Goal: Task Accomplishment & Management: Complete application form

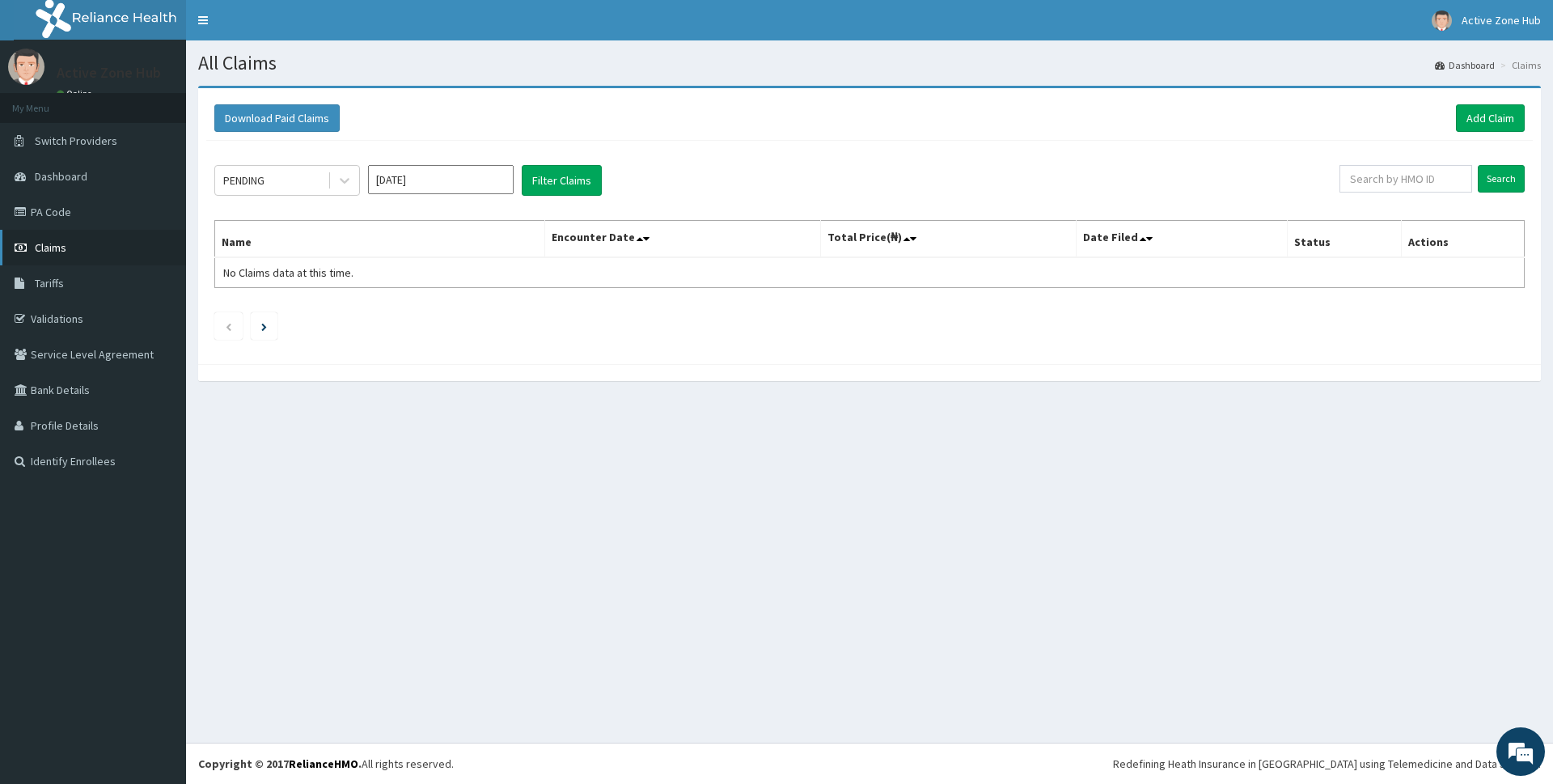
click at [88, 250] on link "Claims" at bounding box center [93, 247] width 186 height 36
click at [1470, 124] on link "Add Claim" at bounding box center [1490, 118] width 68 height 27
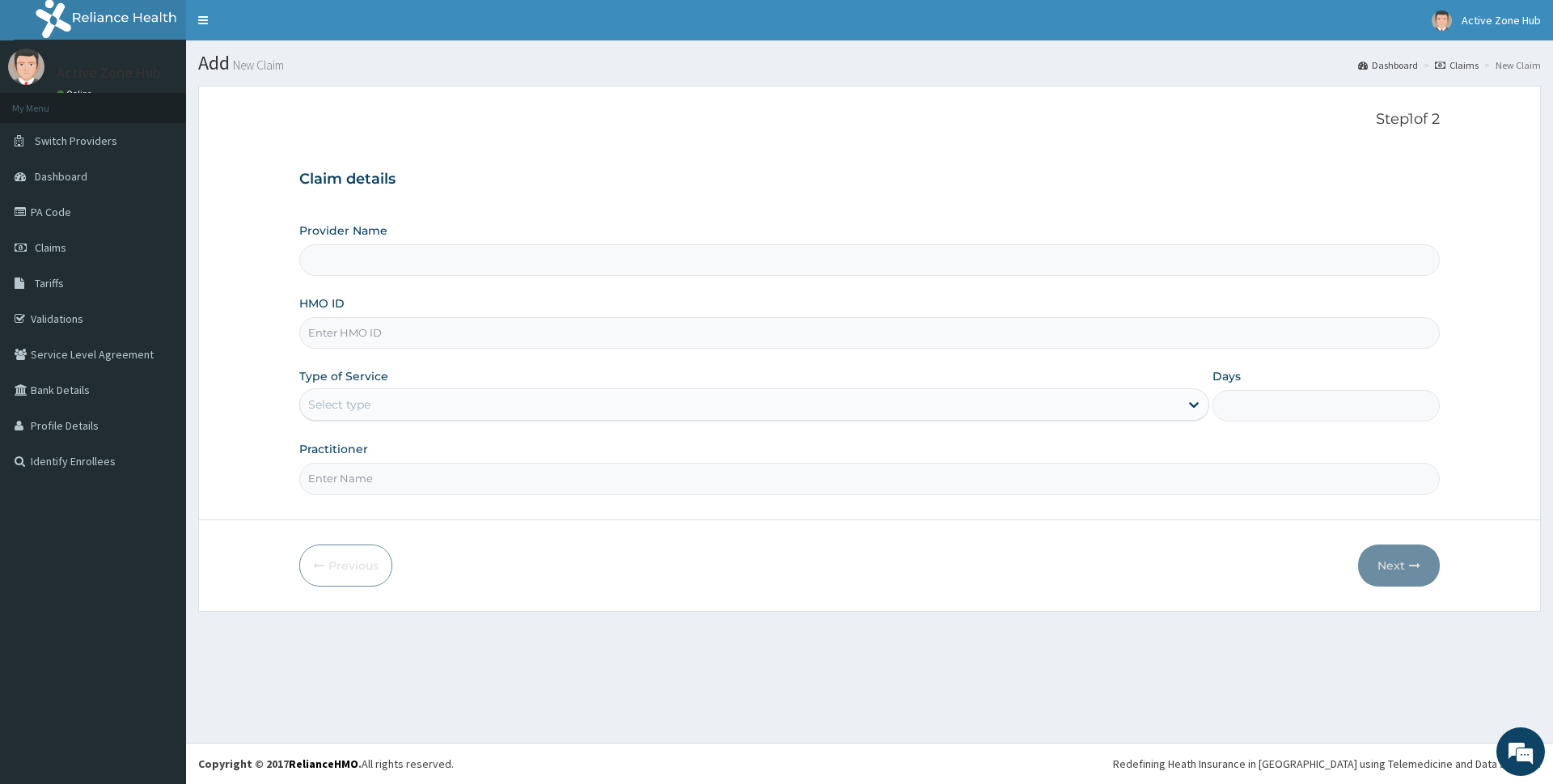
click at [575, 320] on input "HMO ID" at bounding box center [869, 332] width 1140 height 32
type input "Active Zone Hub"
type input "1"
type input "REL/10564/A"
click at [405, 469] on input "Practitioner" at bounding box center [869, 478] width 1140 height 32
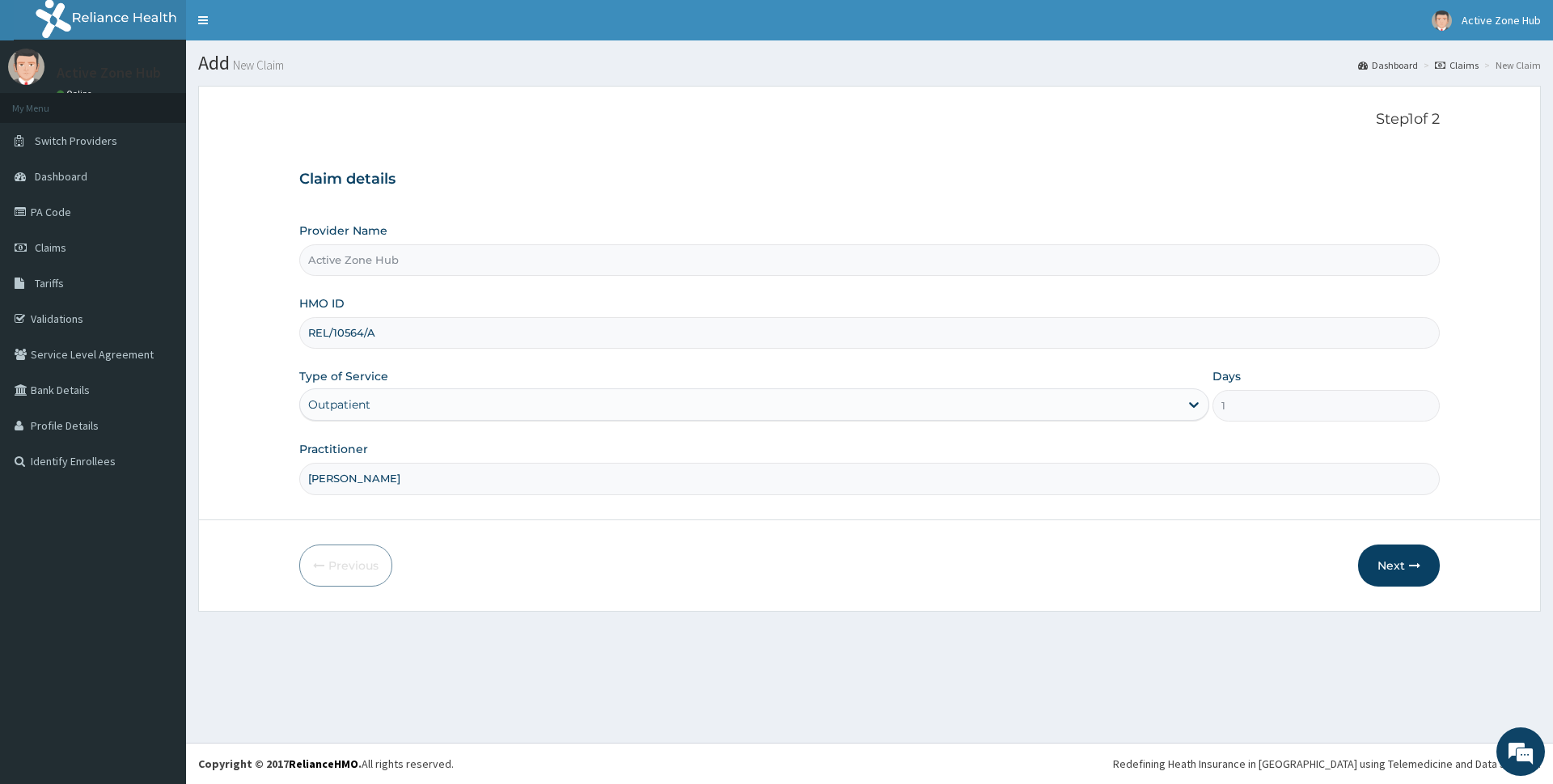
click at [466, 483] on input "nathaniel" at bounding box center [869, 478] width 1140 height 32
type input "nathaniel adedeji"
click at [1405, 571] on button "Next" at bounding box center [1400, 565] width 82 height 42
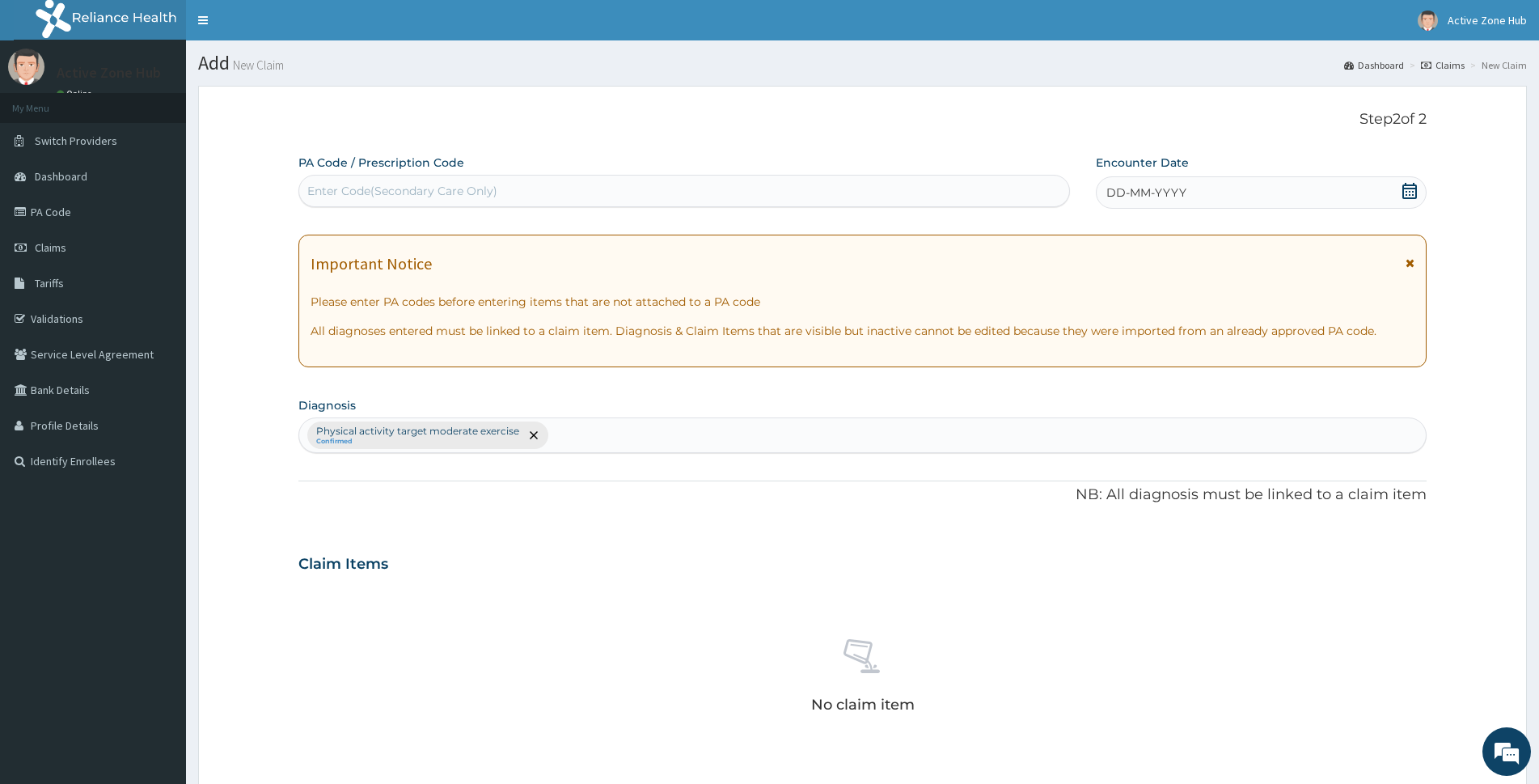
click at [582, 186] on div "Enter Code(Secondary Care Only)" at bounding box center [685, 191] width 770 height 26
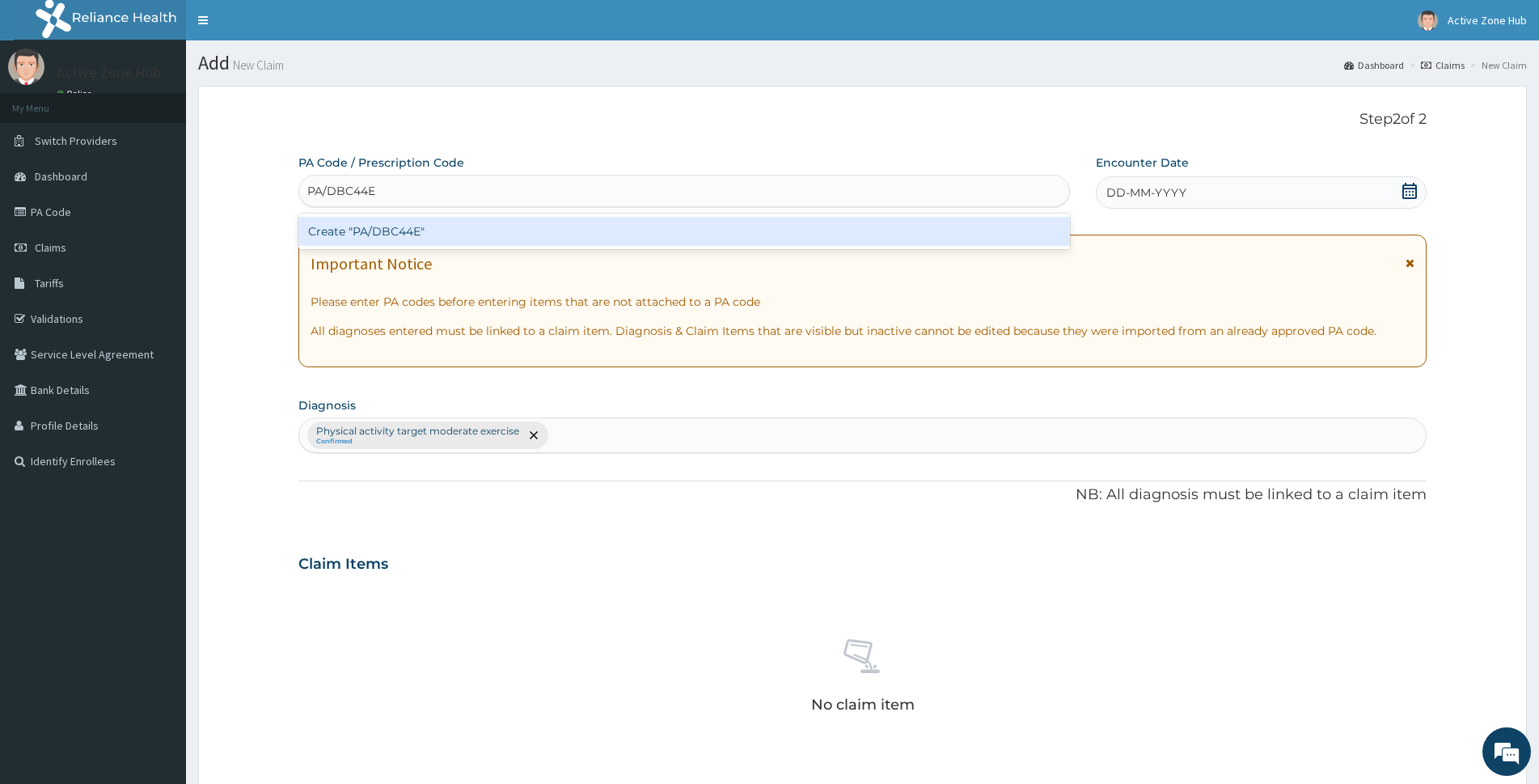
type input "PA/DBC44E"
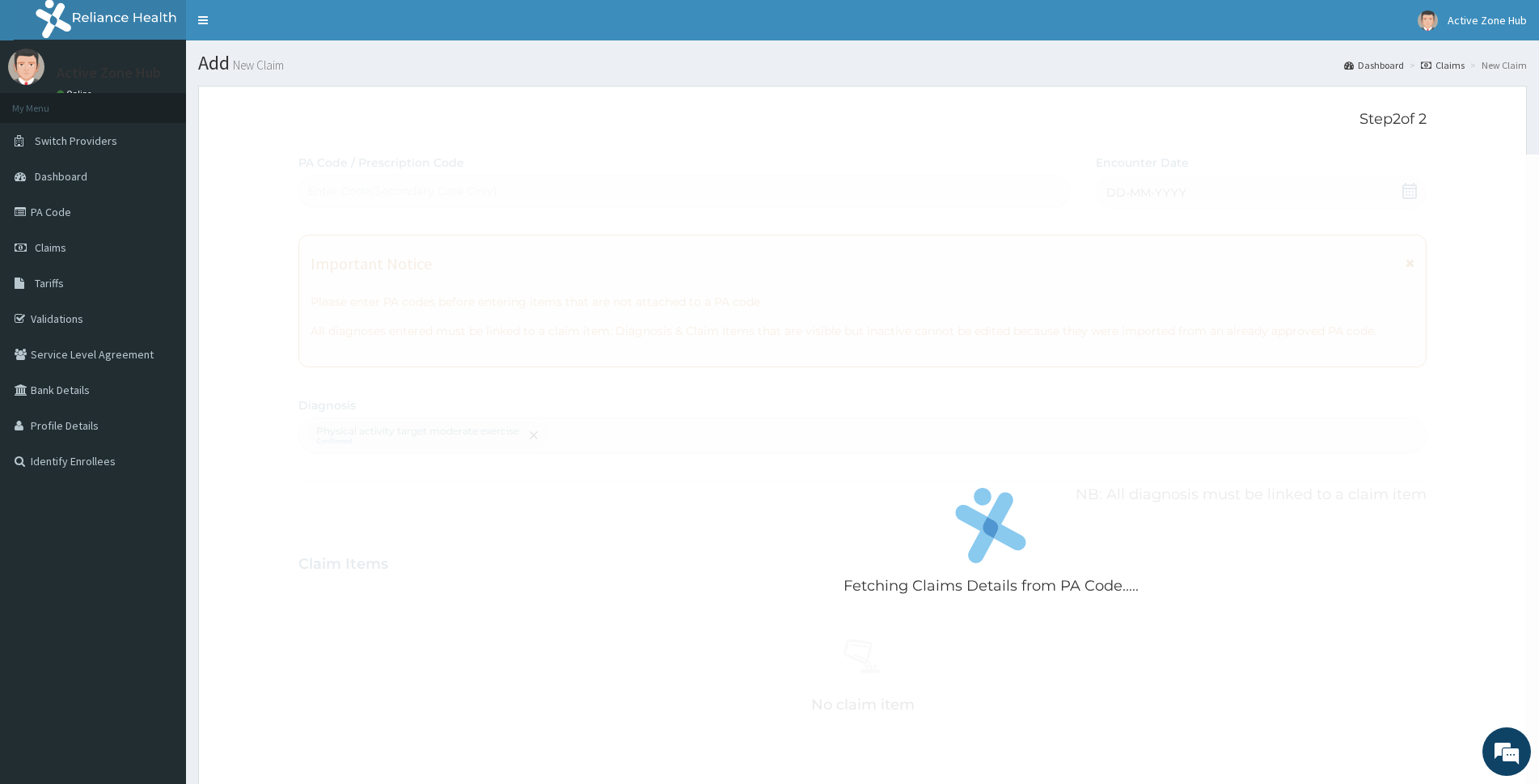
click at [1409, 201] on div "Fetching Claims Details from PA Code..... PA Code / Prescription Code Enter Cod…" at bounding box center [863, 567] width 1128 height 826
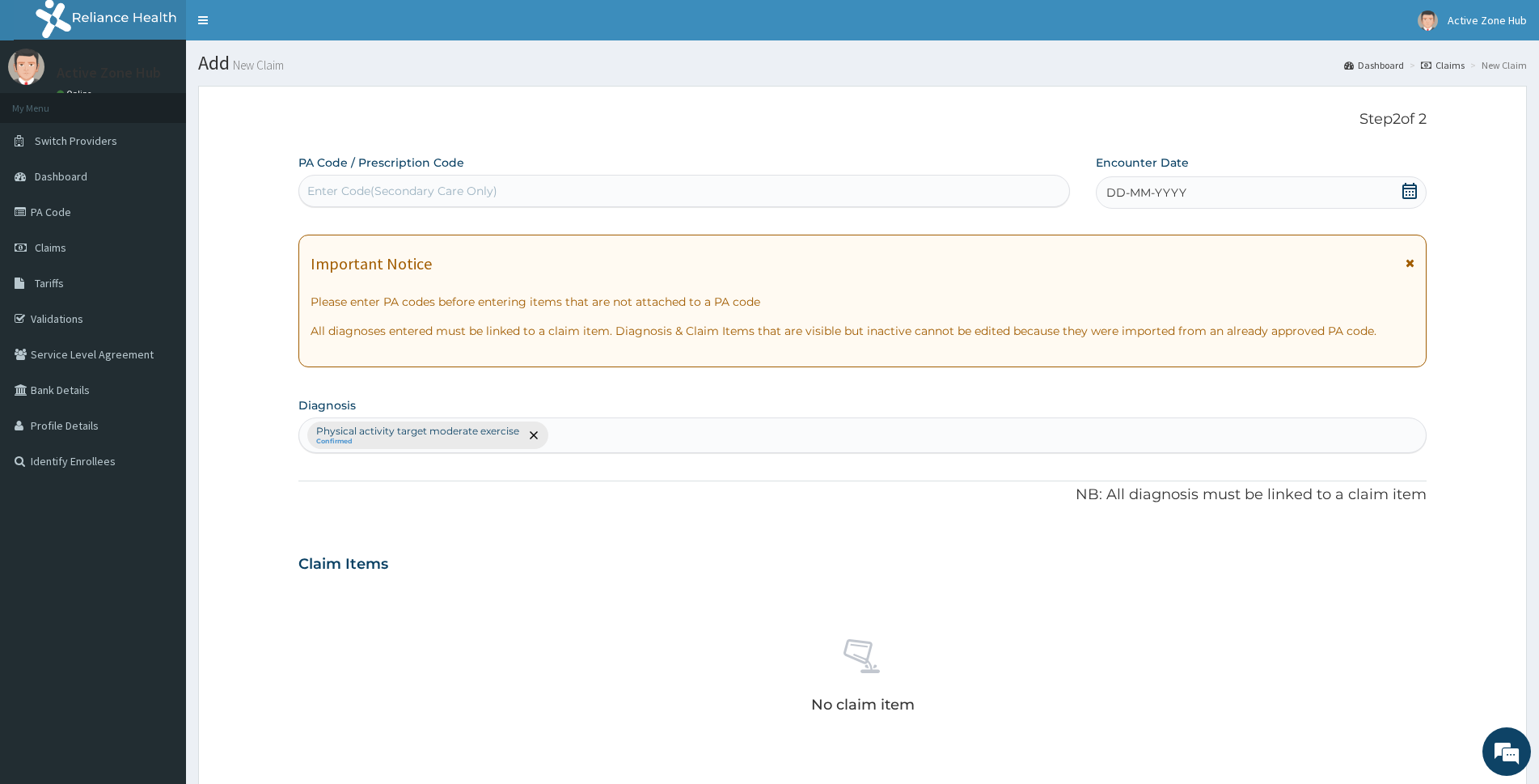
click at [443, 202] on div "Enter Code(Secondary Care Only)" at bounding box center [685, 191] width 770 height 26
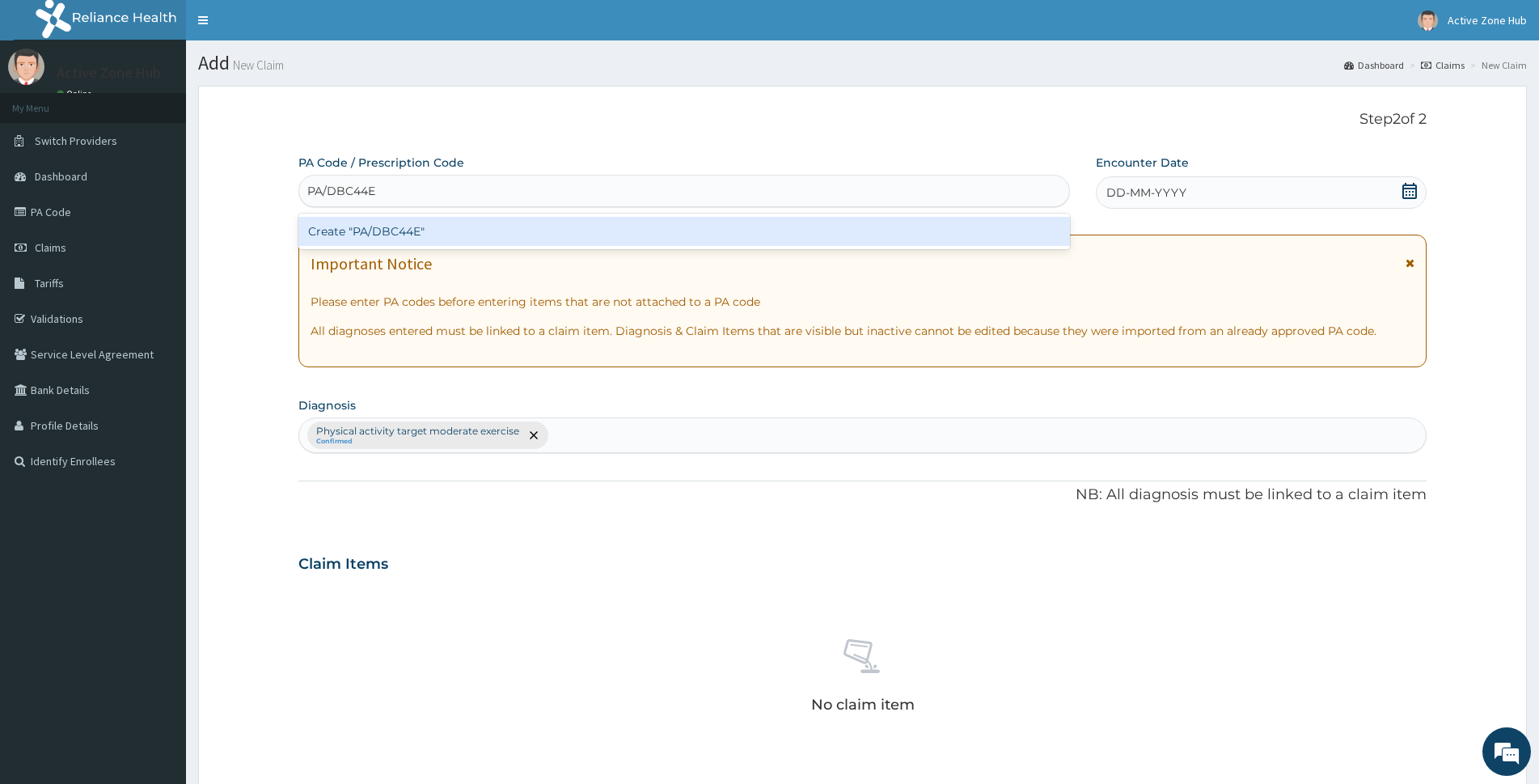
type input "PA/DBC44E"
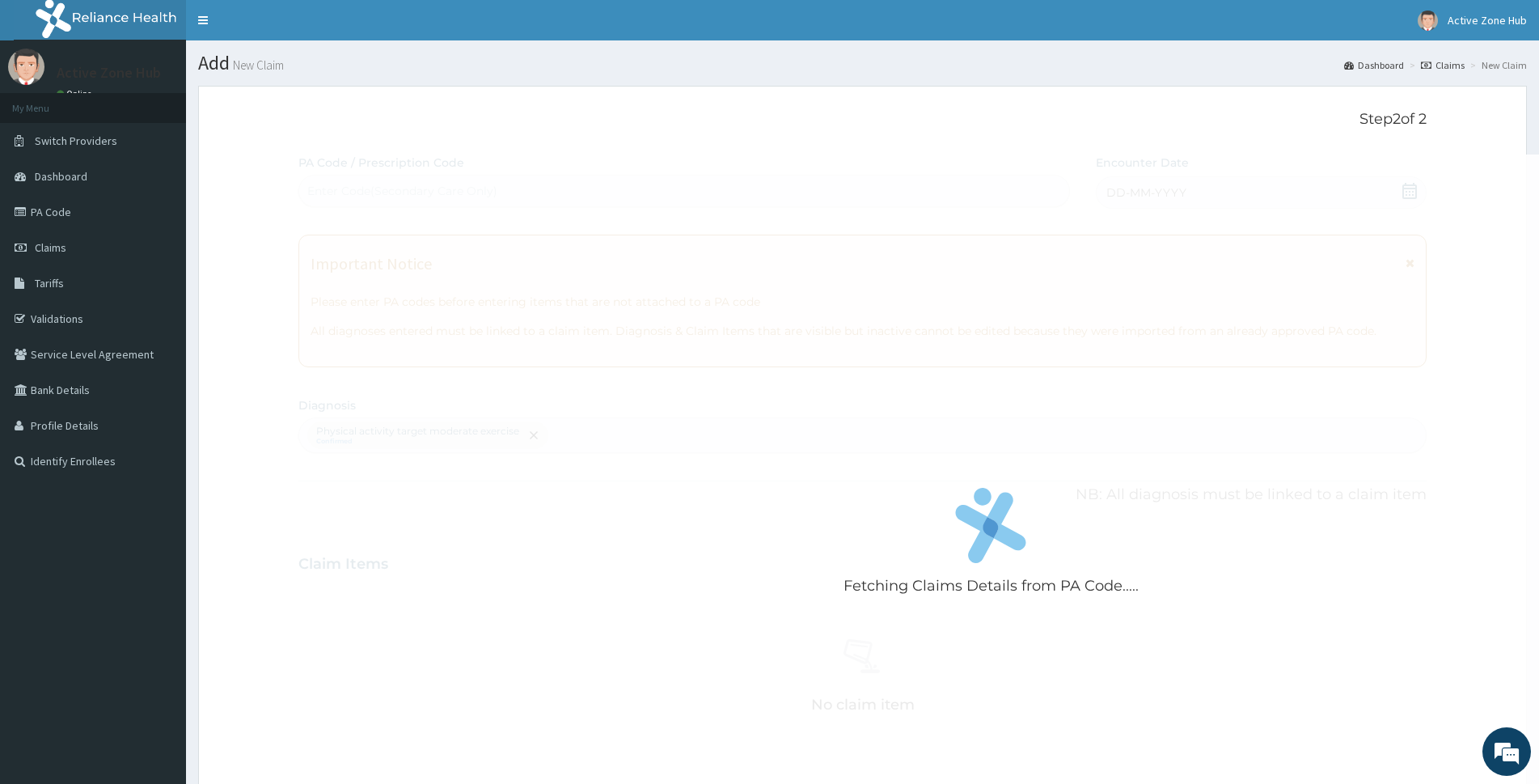
click at [1435, 178] on form "Step 2 of 2 Fetching Claims Details from PA Code..... PA Code / Prescription Co…" at bounding box center [863, 591] width 1329 height 1010
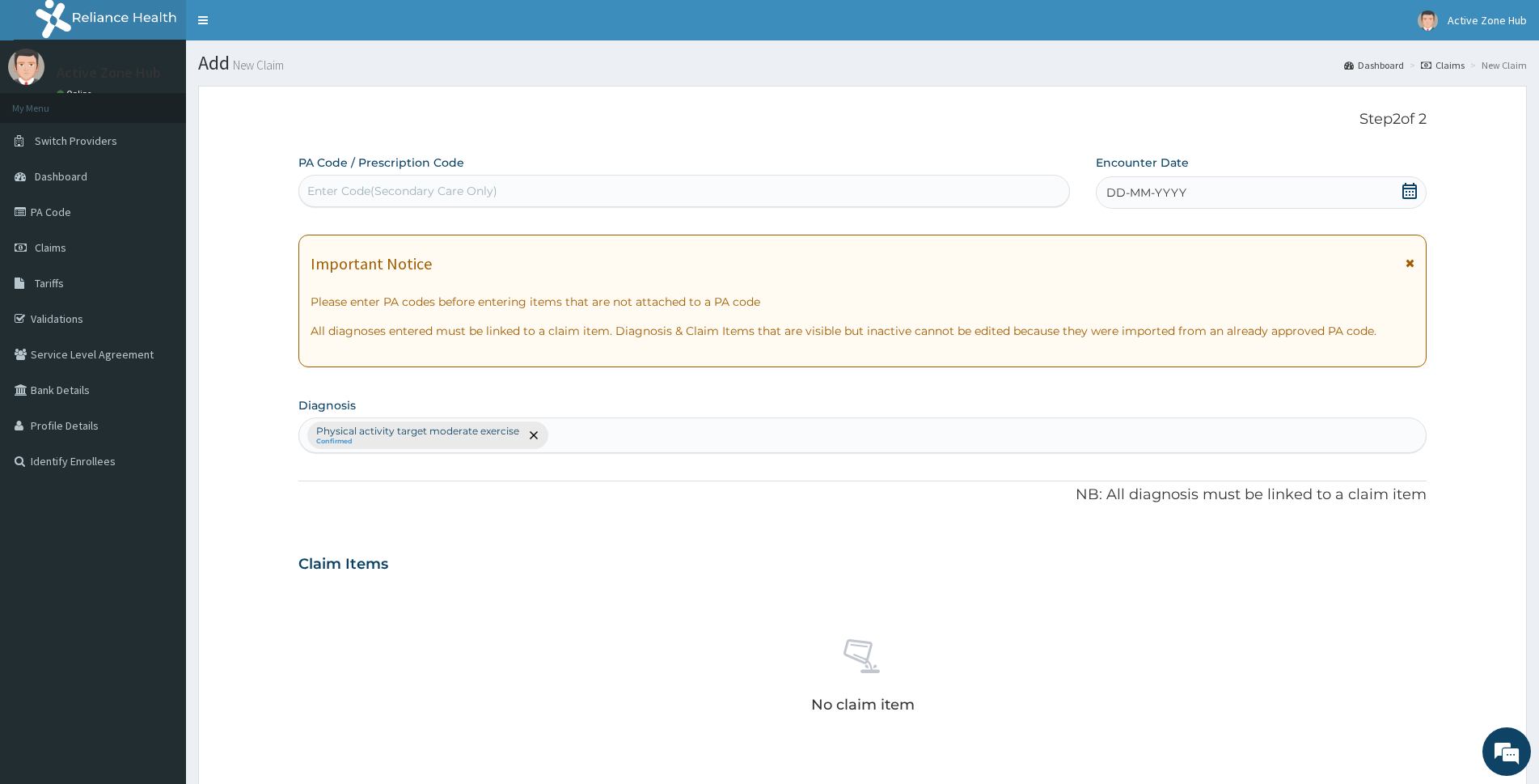
click at [1312, 203] on div "DD-MM-YYYY" at bounding box center [1262, 192] width 330 height 32
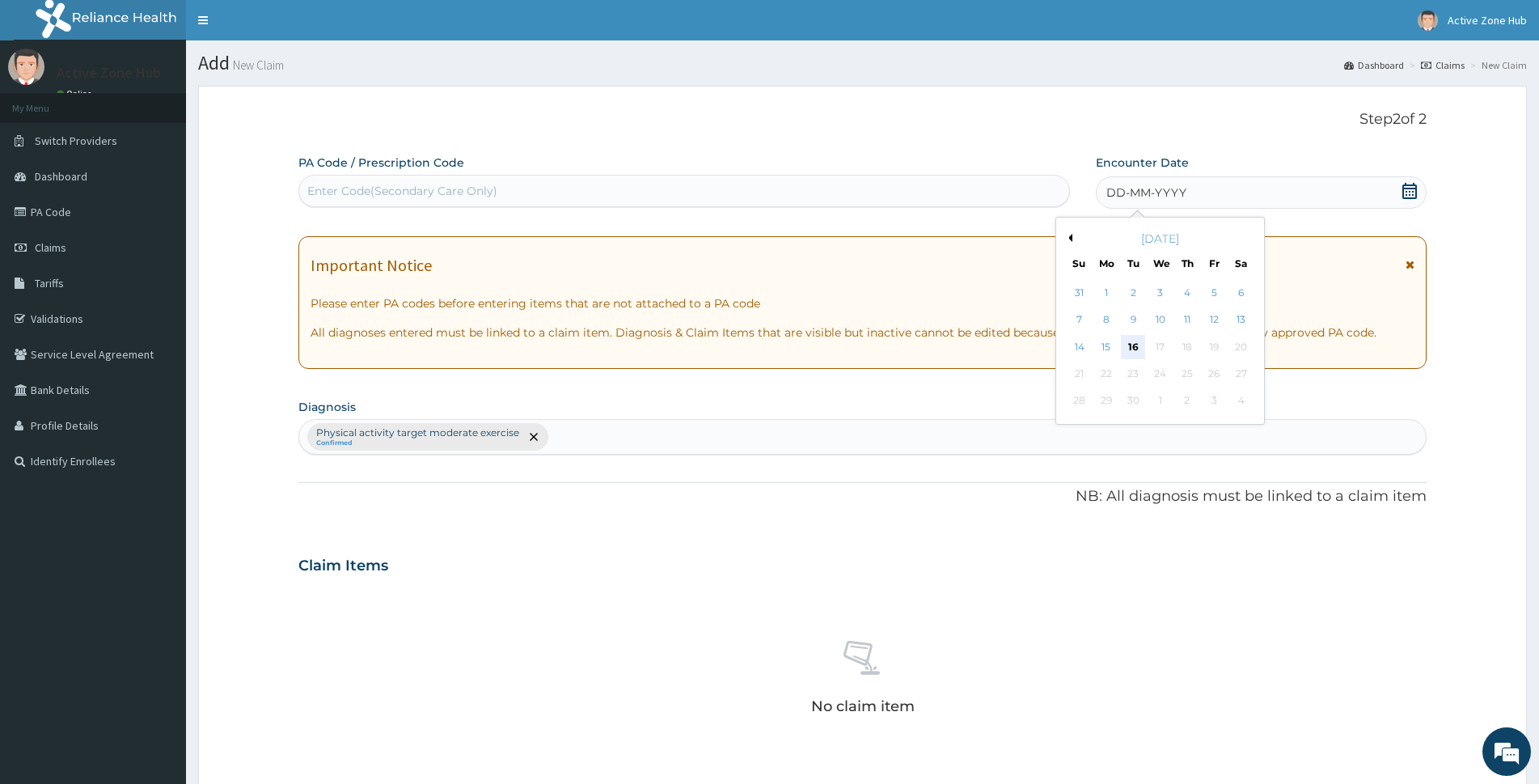
click at [1131, 345] on div "16" at bounding box center [1133, 347] width 25 height 25
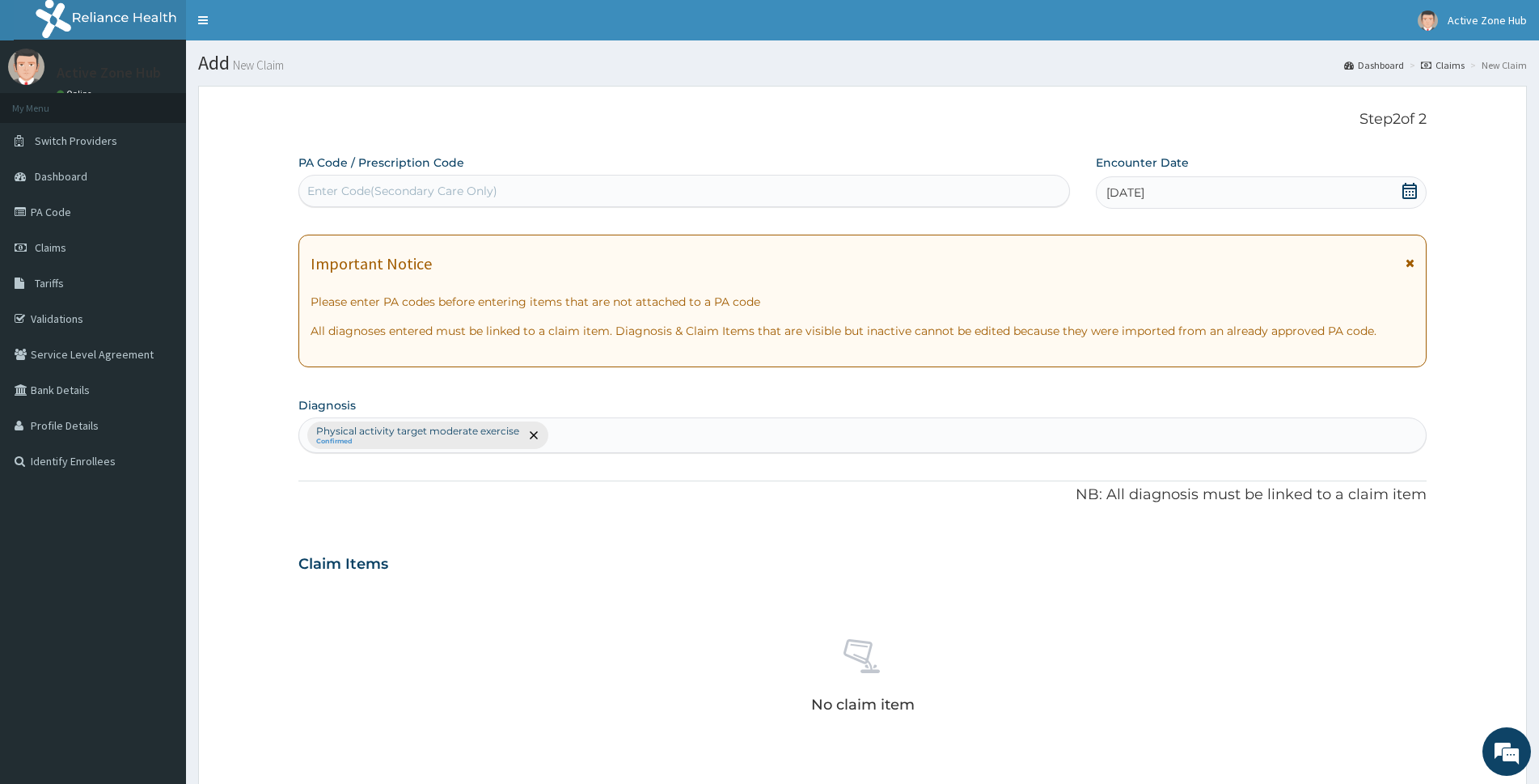
click at [638, 188] on div "Enter Code(Secondary Care Only)" at bounding box center [685, 191] width 770 height 26
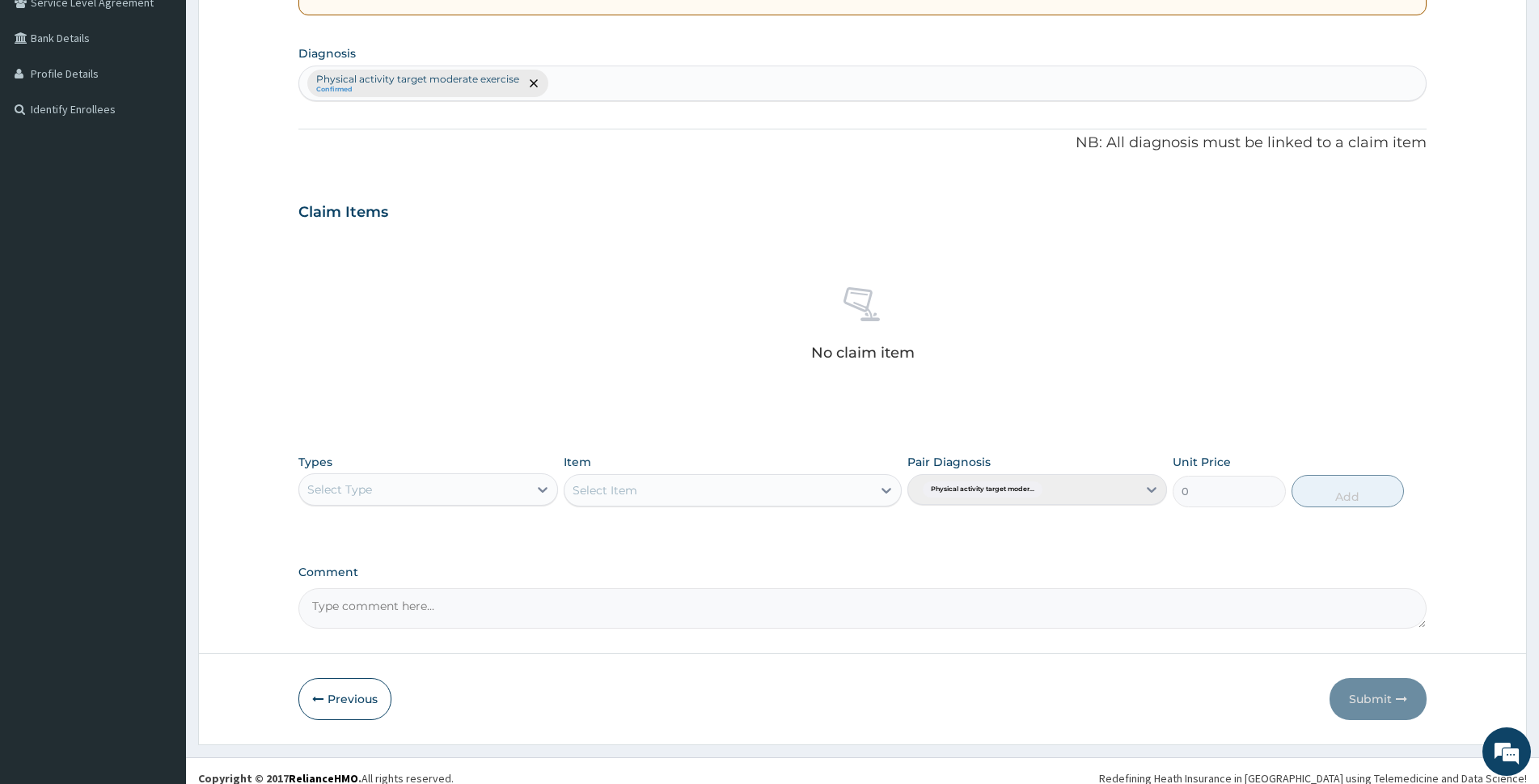
scroll to position [352, 0]
type input "PA/DBC44E"
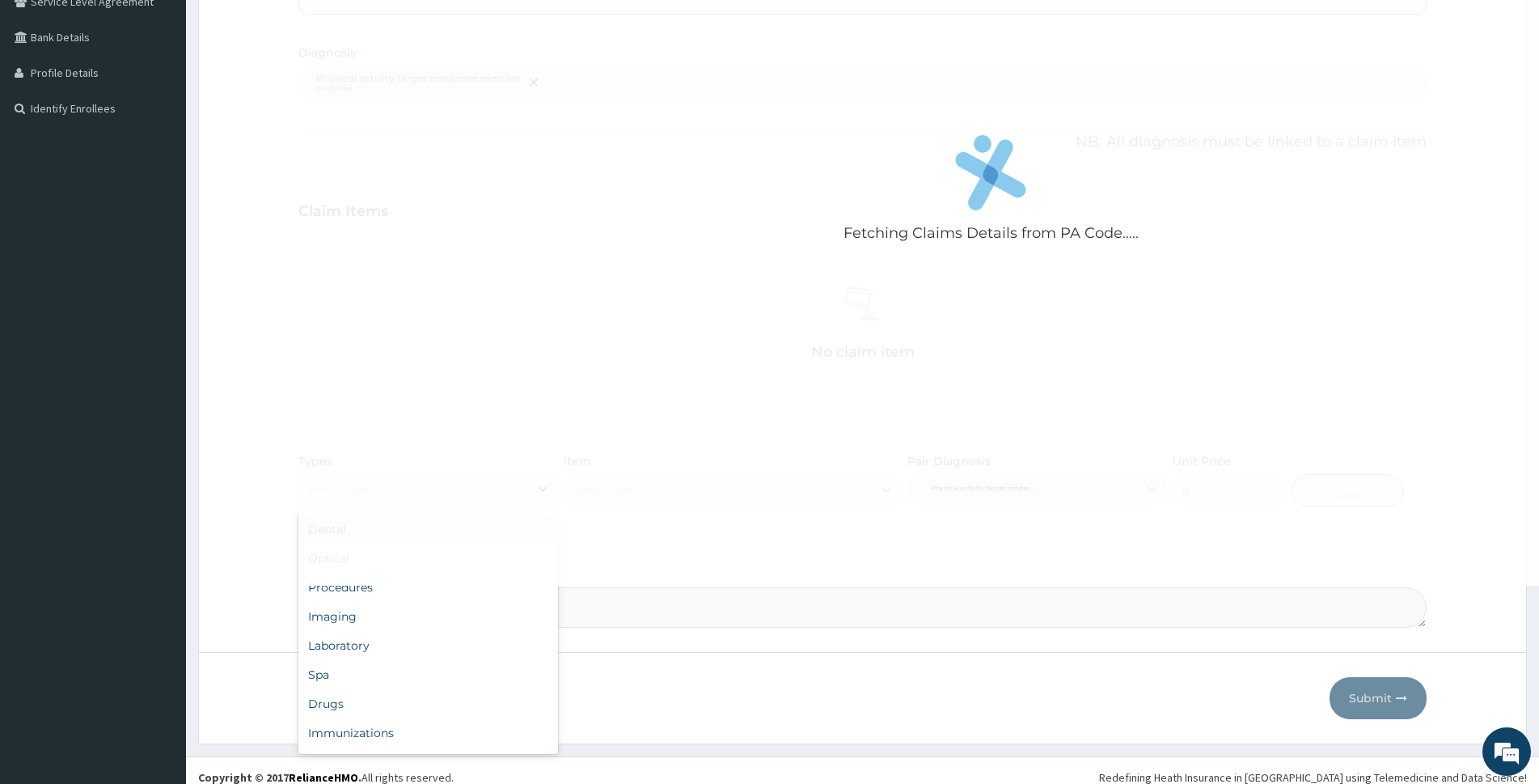
click at [556, 482] on div "Fetching Claims Details from PA Code..... PA Code / Prescription Code Enter Cod…" at bounding box center [863, 214] width 1128 height 826
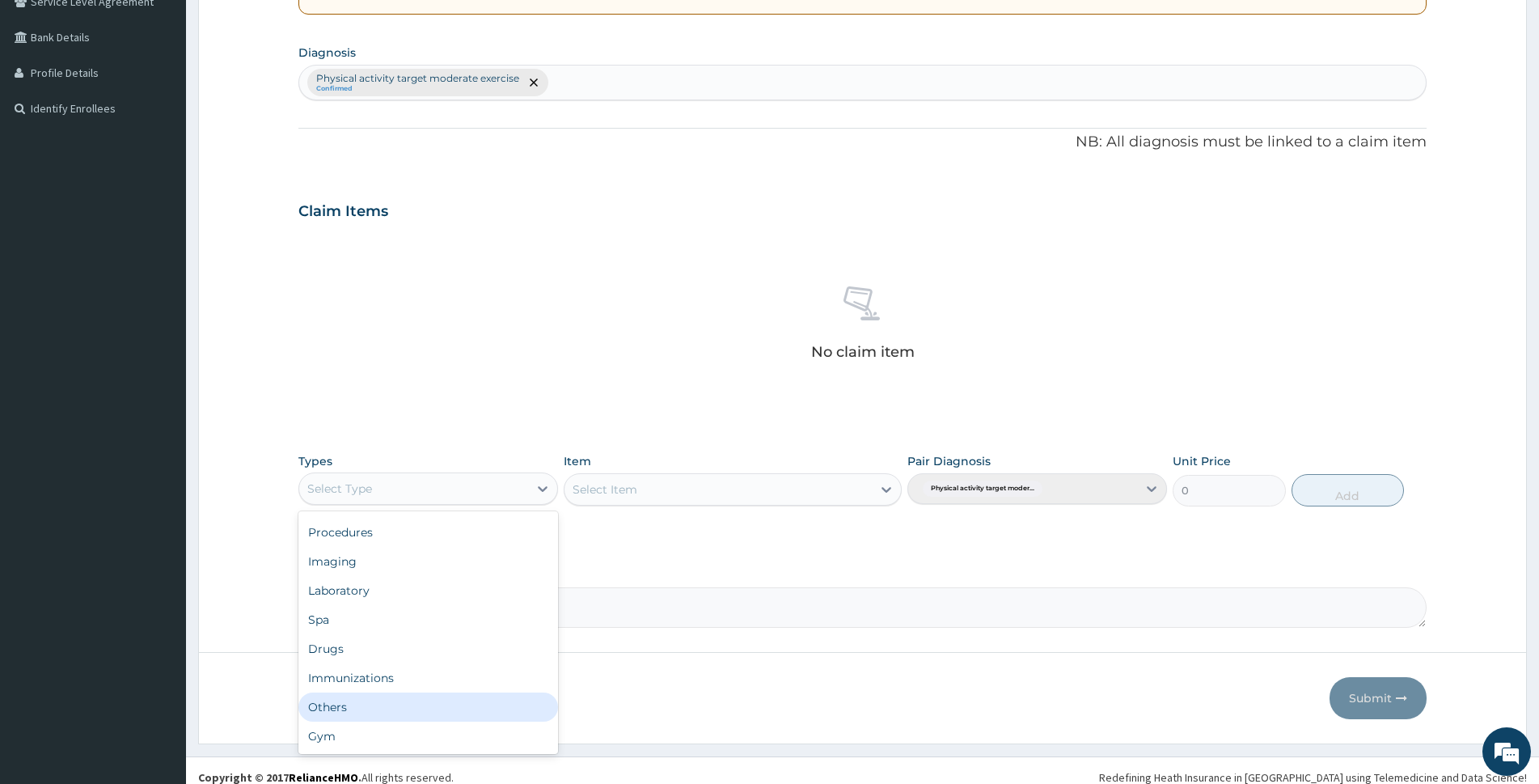
click at [450, 719] on div "Others" at bounding box center [428, 707] width 259 height 29
click at [549, 453] on div "Types option Others, selected. Select is focused ,type to refine list, press Do…" at bounding box center [428, 479] width 259 height 53
click at [536, 487] on icon at bounding box center [543, 488] width 16 height 16
click at [447, 736] on div "Gym" at bounding box center [428, 736] width 259 height 29
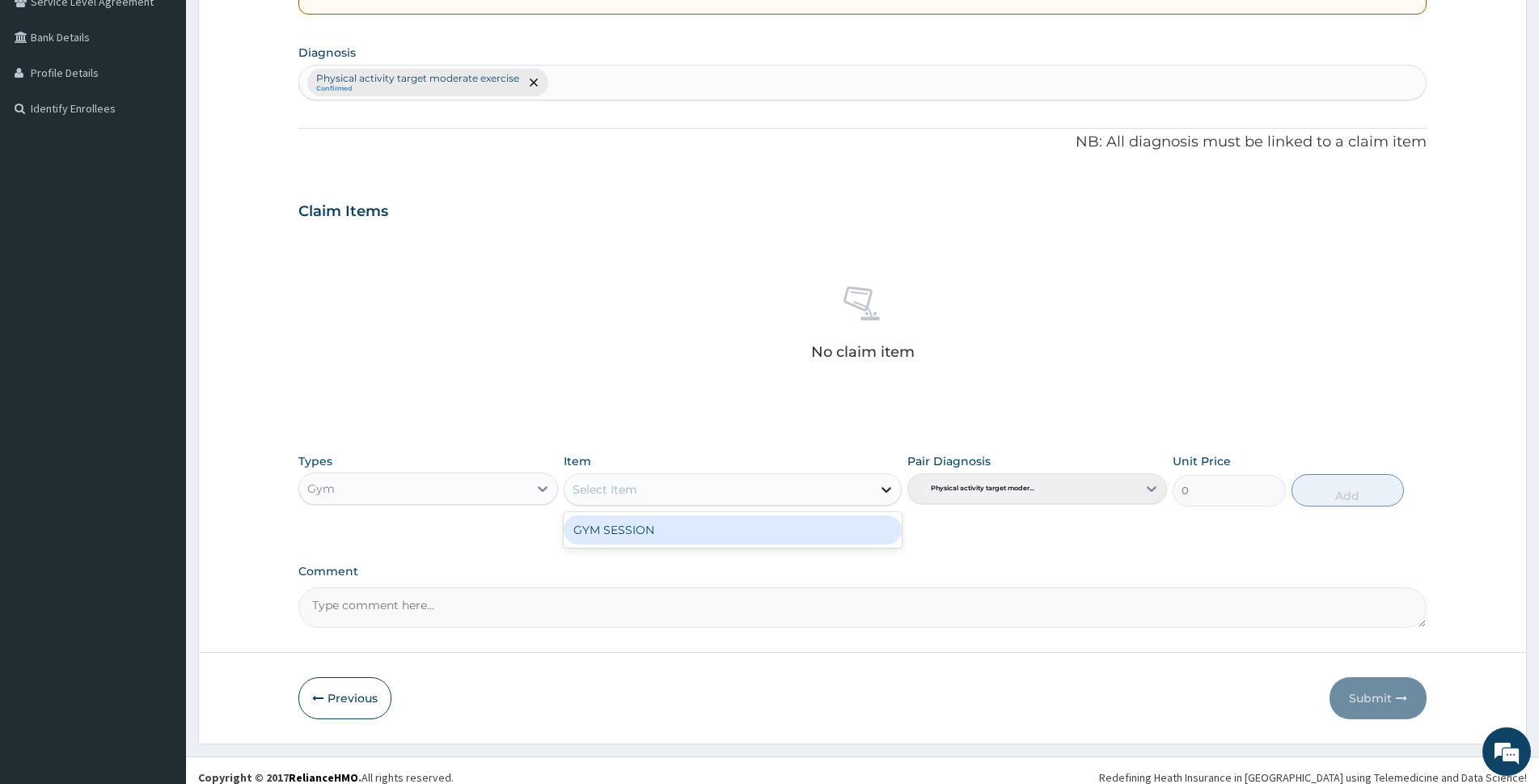
click at [876, 487] on div at bounding box center [886, 489] width 29 height 29
click at [845, 537] on div "GYM SESSION" at bounding box center [733, 529] width 338 height 29
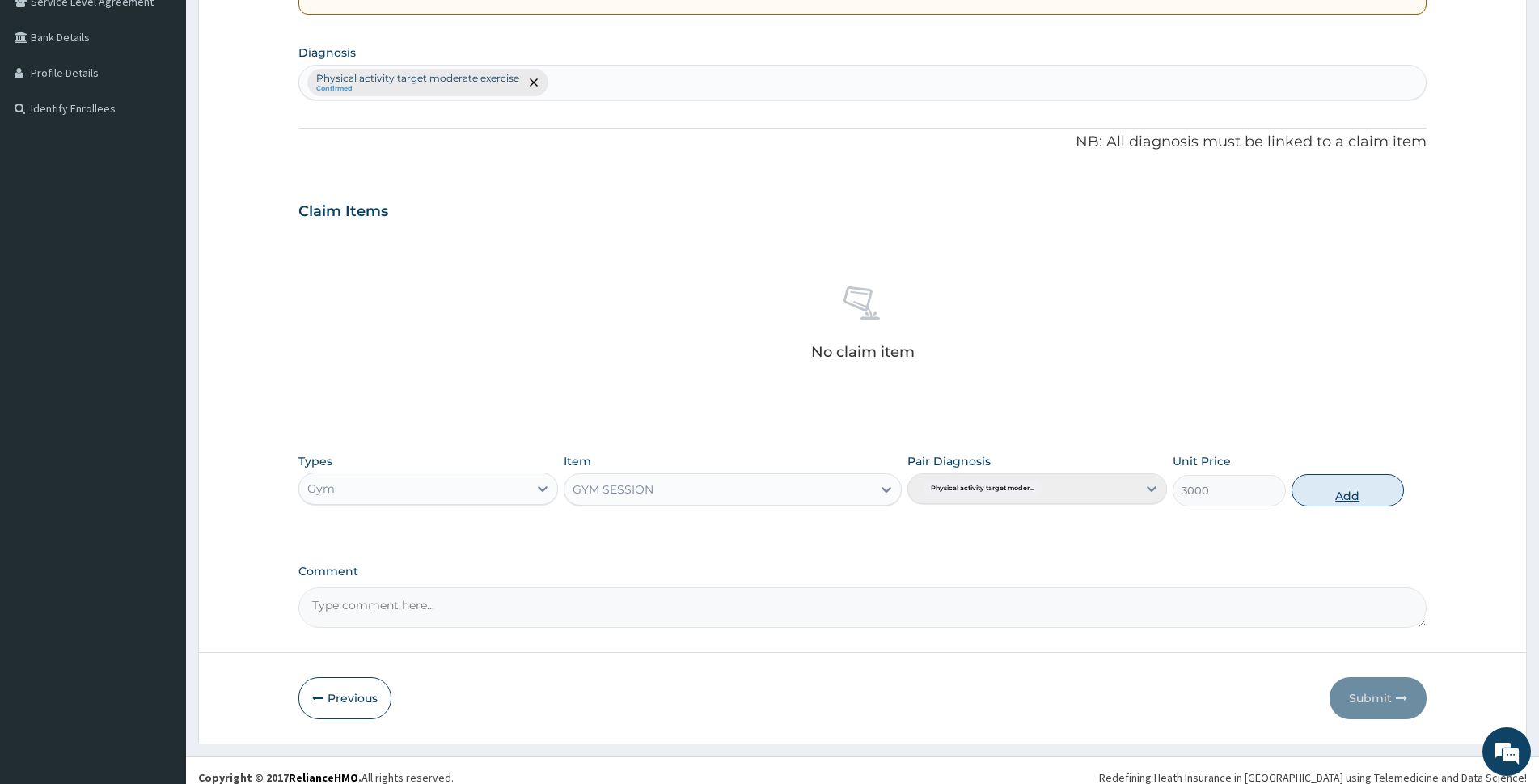
click at [1337, 497] on button "Add" at bounding box center [1347, 489] width 112 height 32
type input "0"
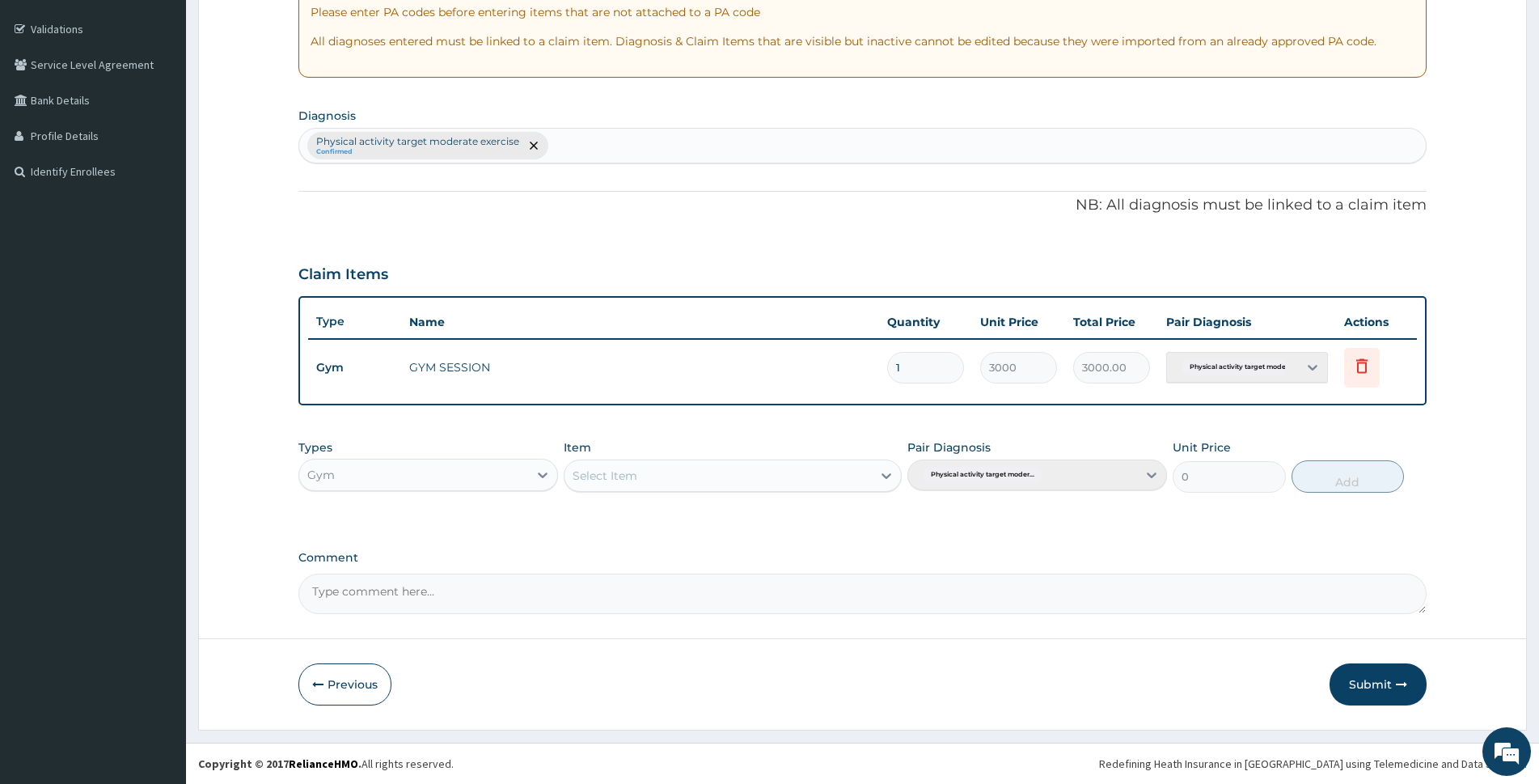
scroll to position [289, 0]
click at [1361, 684] on button "Submit" at bounding box center [1378, 685] width 97 height 42
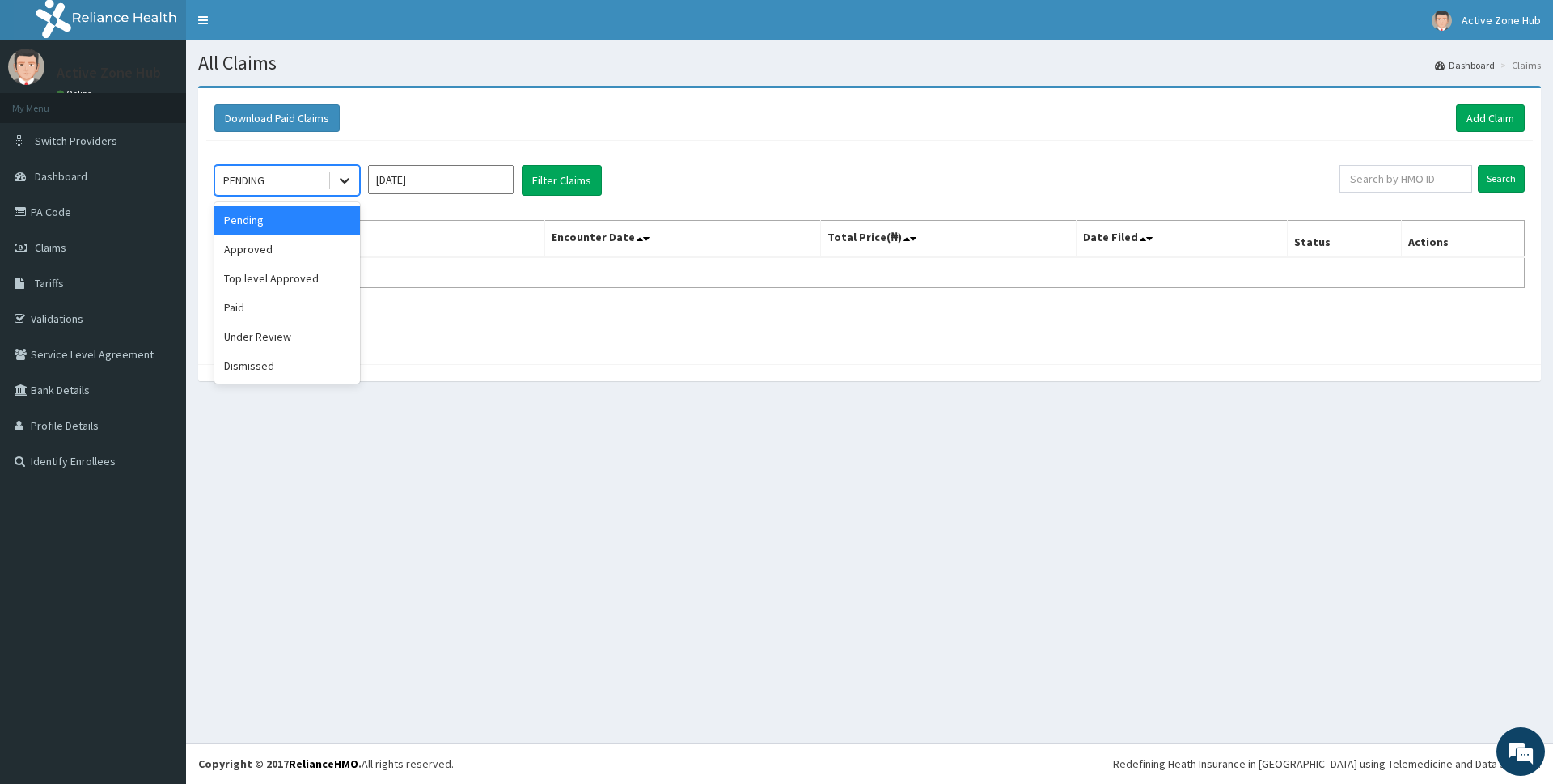
click at [343, 174] on icon at bounding box center [345, 181] width 16 height 16
click at [318, 211] on div "Pending" at bounding box center [288, 220] width 146 height 29
click at [327, 181] on div "Pending" at bounding box center [271, 180] width 112 height 26
click at [311, 249] on div "Approved" at bounding box center [288, 249] width 146 height 29
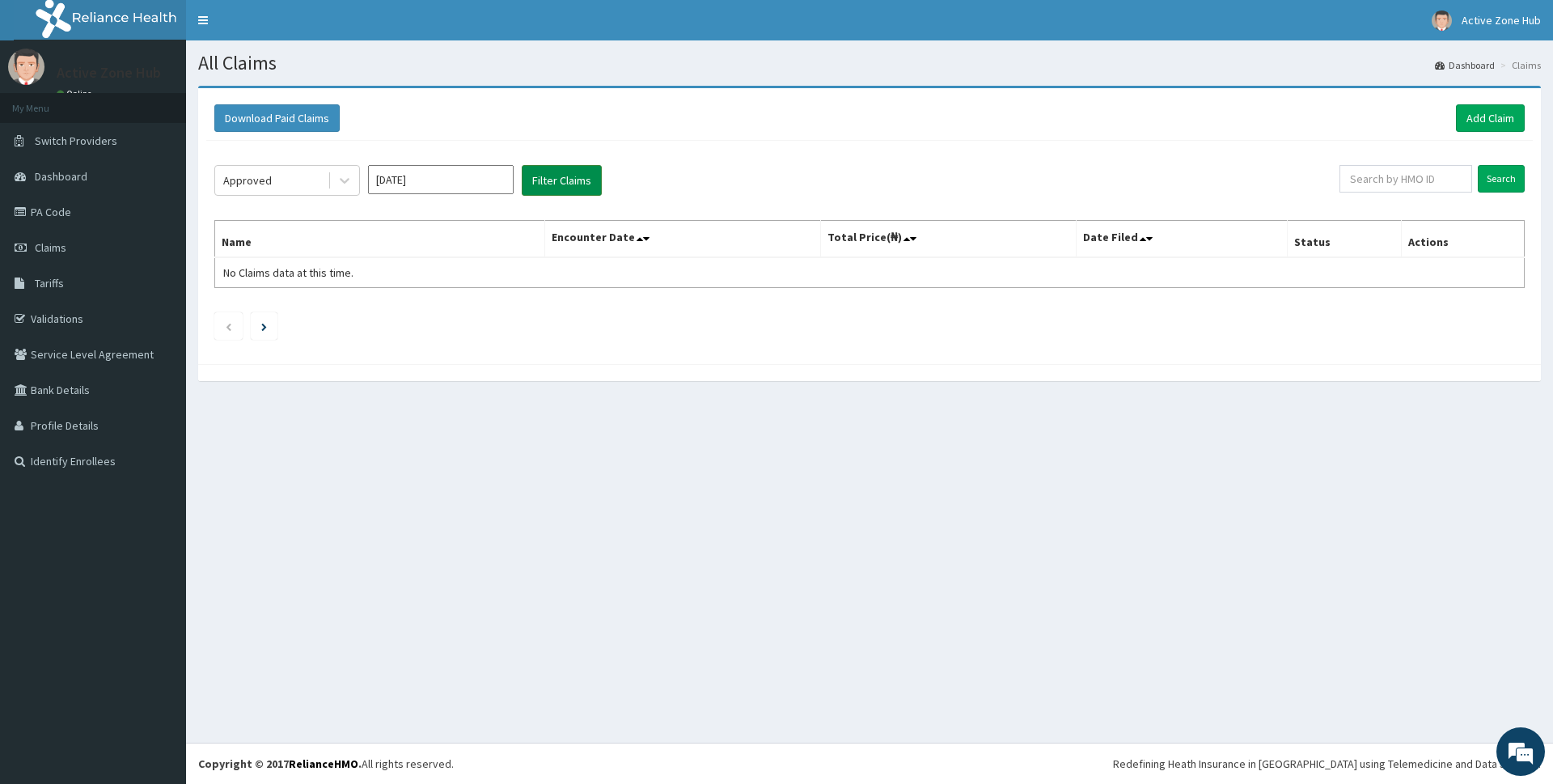
click at [579, 184] on button "Filter Claims" at bounding box center [562, 181] width 80 height 31
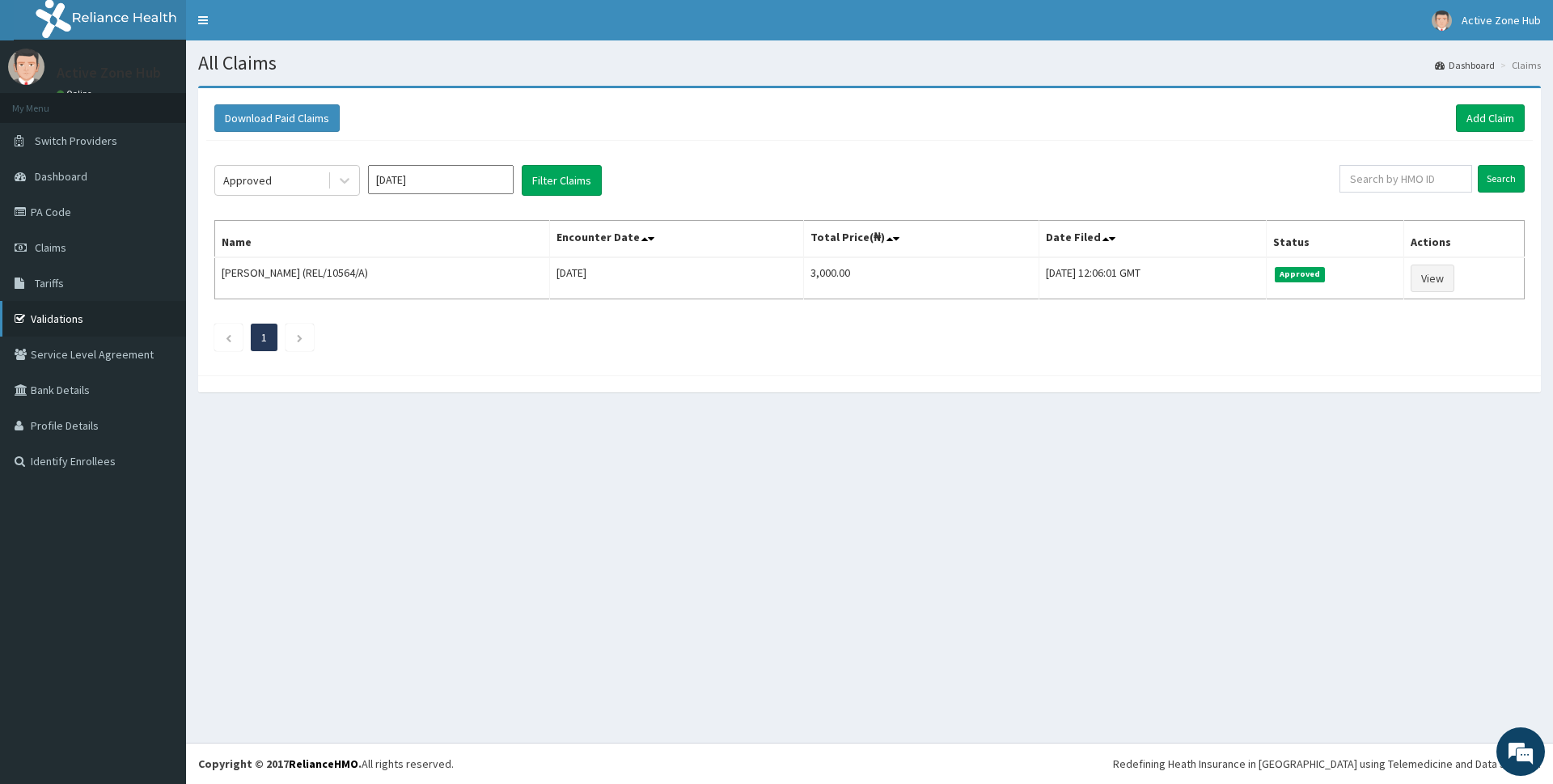
click at [73, 313] on link "Validations" at bounding box center [93, 319] width 186 height 36
